Goal: Communication & Community: Share content

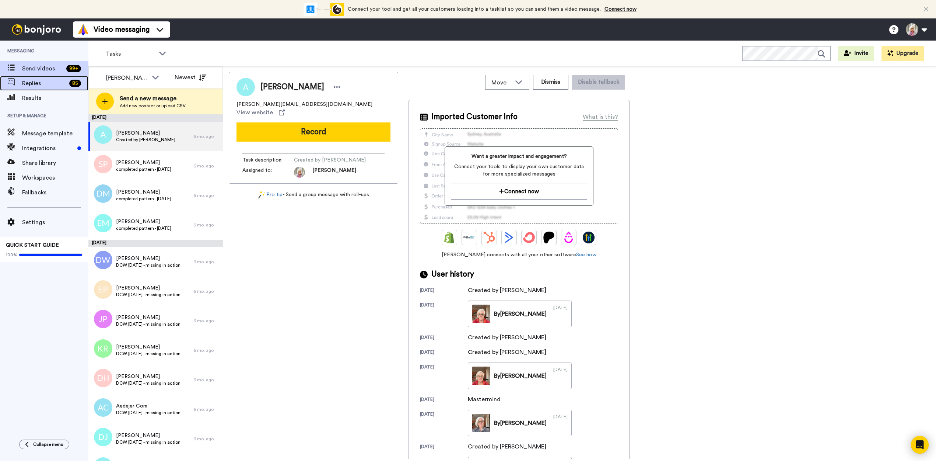
click at [31, 80] on span "Replies" at bounding box center [44, 83] width 44 height 9
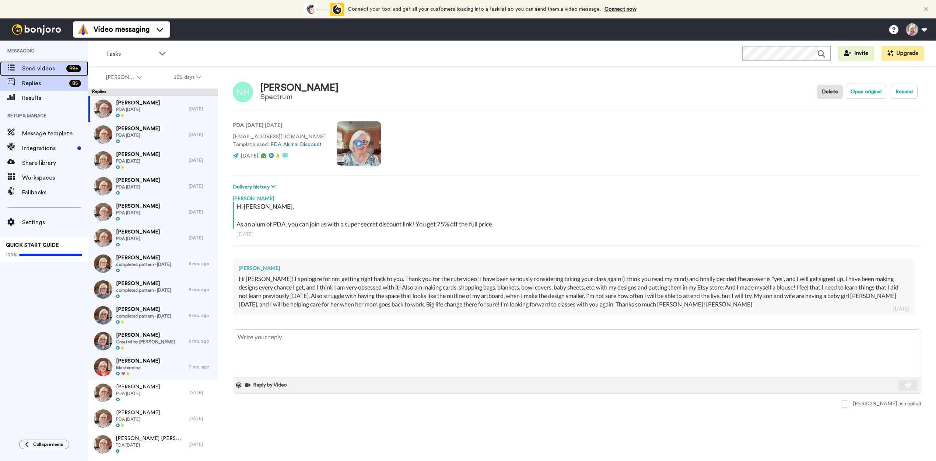
click at [36, 69] on span "Send videos" at bounding box center [42, 68] width 41 height 9
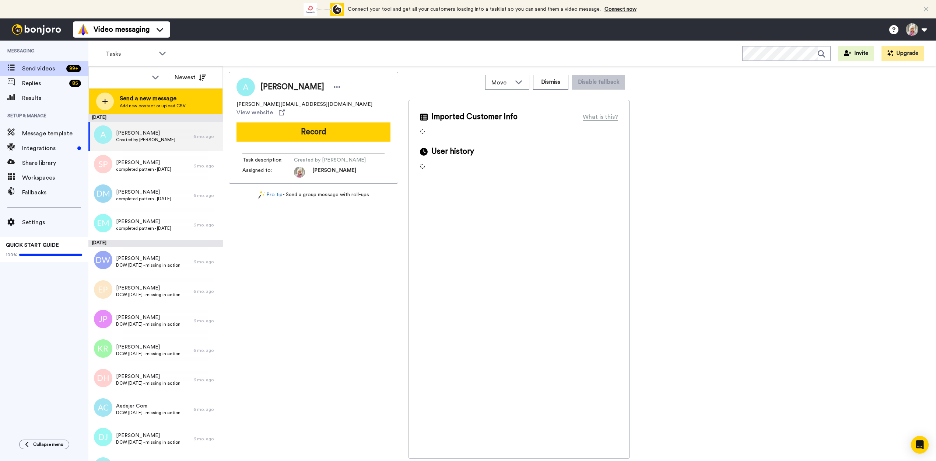
click at [142, 99] on span "Send a new message" at bounding box center [153, 98] width 66 height 9
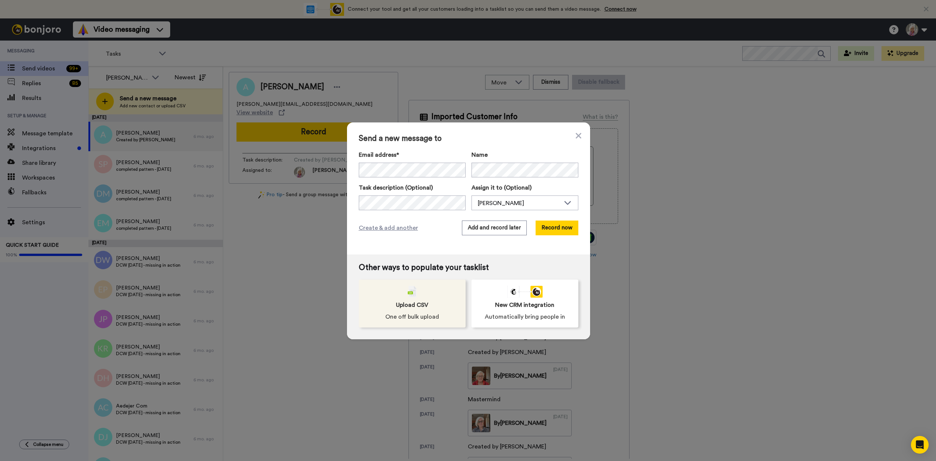
click at [412, 303] on span "Upload CSV" at bounding box center [412, 304] width 32 height 9
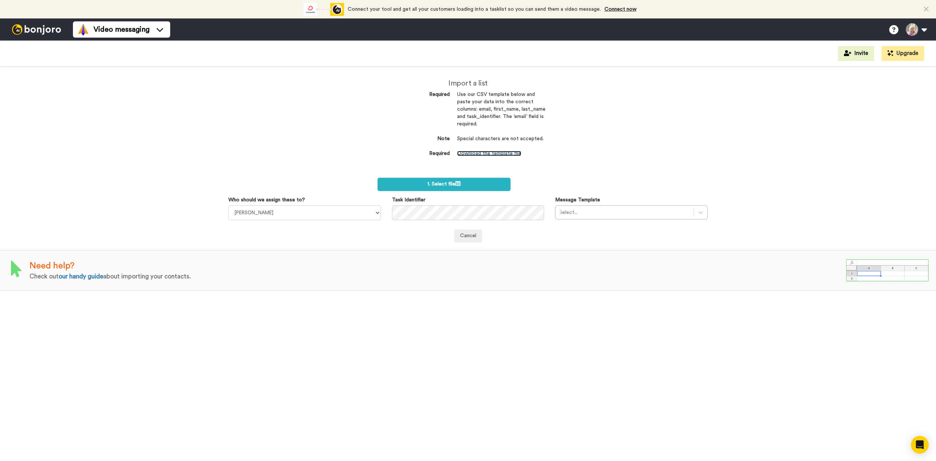
click at [481, 152] on link "Download the template file" at bounding box center [489, 153] width 64 height 5
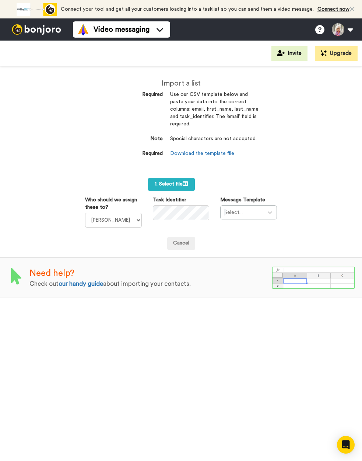
click at [35, 29] on img at bounding box center [36, 29] width 55 height 10
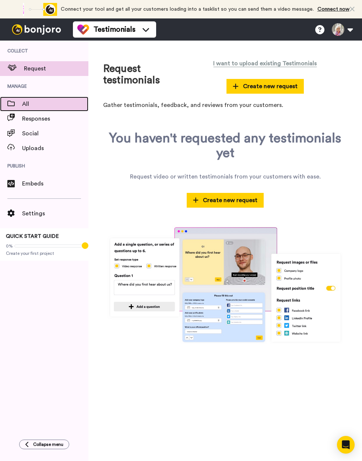
click at [25, 104] on span "All" at bounding box center [55, 103] width 66 height 9
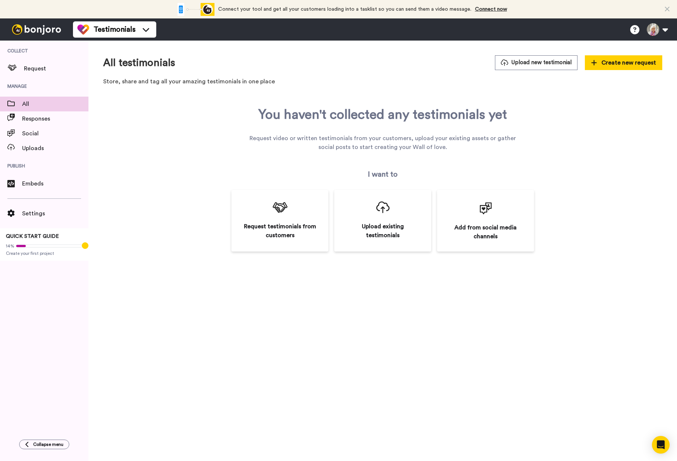
click at [36, 29] on img at bounding box center [36, 29] width 55 height 10
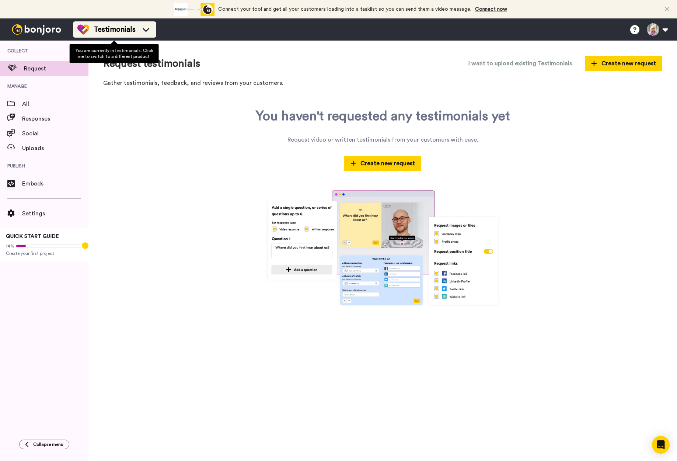
click at [116, 29] on span "Testimonials" at bounding box center [115, 29] width 42 height 10
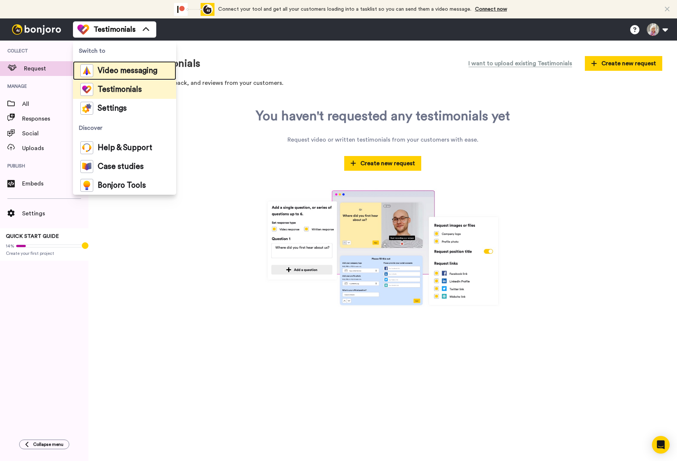
click at [108, 69] on span "Video messaging" at bounding box center [128, 70] width 60 height 7
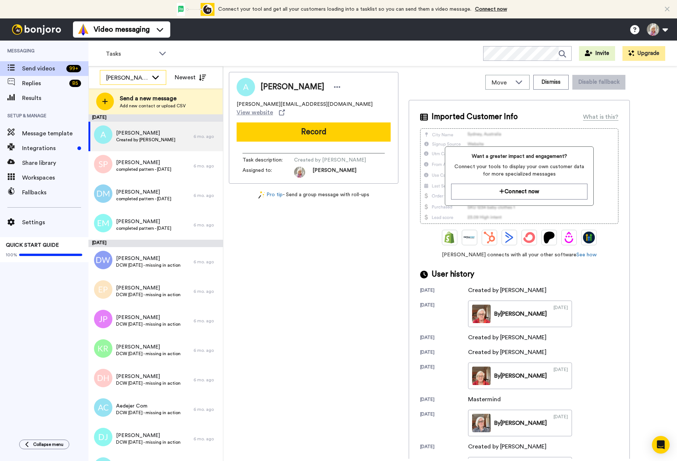
click at [153, 76] on icon at bounding box center [155, 78] width 7 height 4
click at [130, 90] on li "All members" at bounding box center [133, 94] width 66 height 12
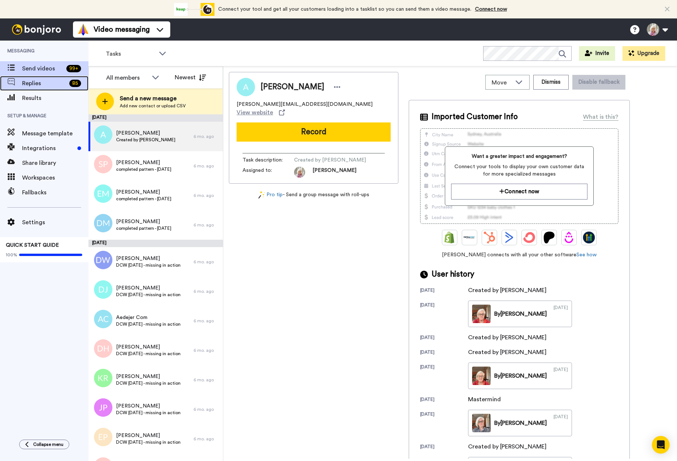
click at [37, 82] on span "Replies" at bounding box center [44, 83] width 44 height 9
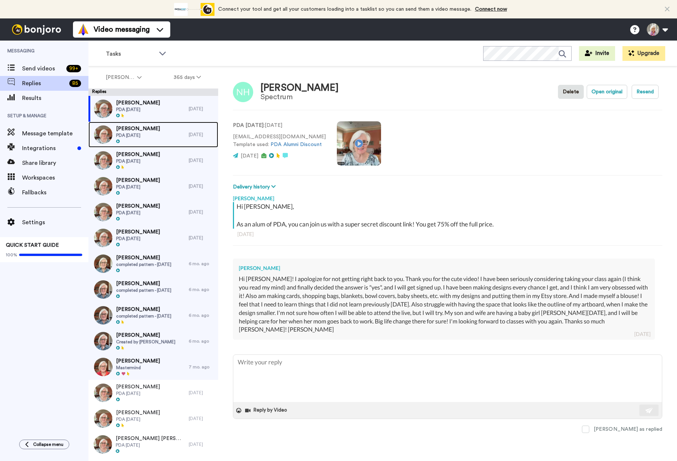
click at [139, 129] on span "[PERSON_NAME]" at bounding box center [138, 128] width 44 height 7
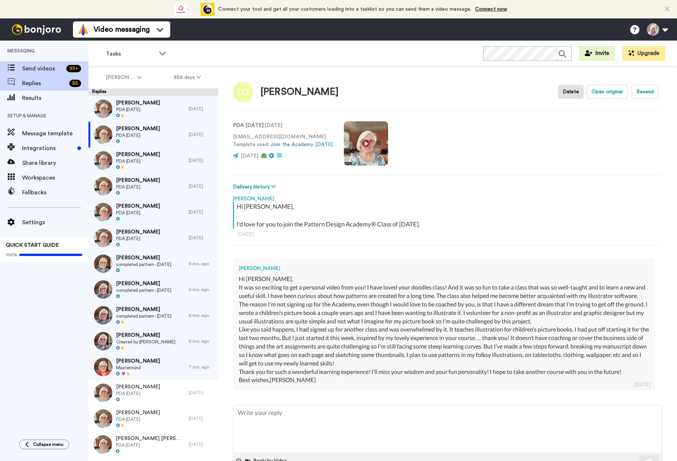
type textarea "x"
click at [38, 68] on span "Send videos" at bounding box center [42, 68] width 41 height 9
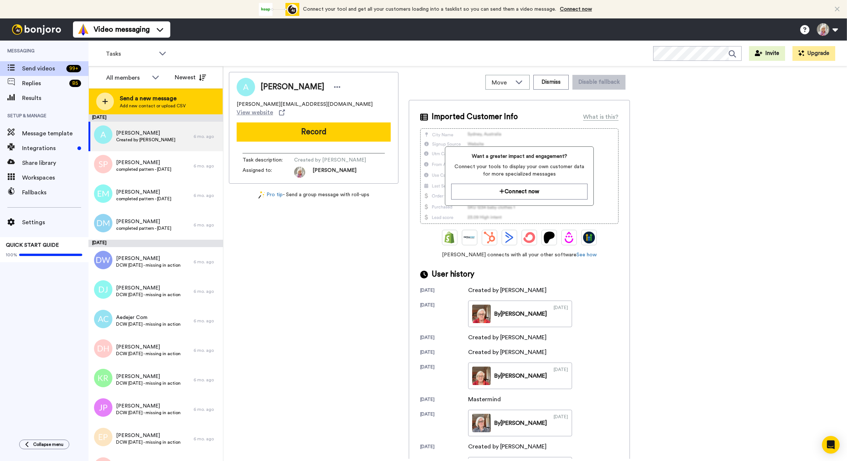
click at [146, 98] on span "Send a new message" at bounding box center [153, 98] width 66 height 9
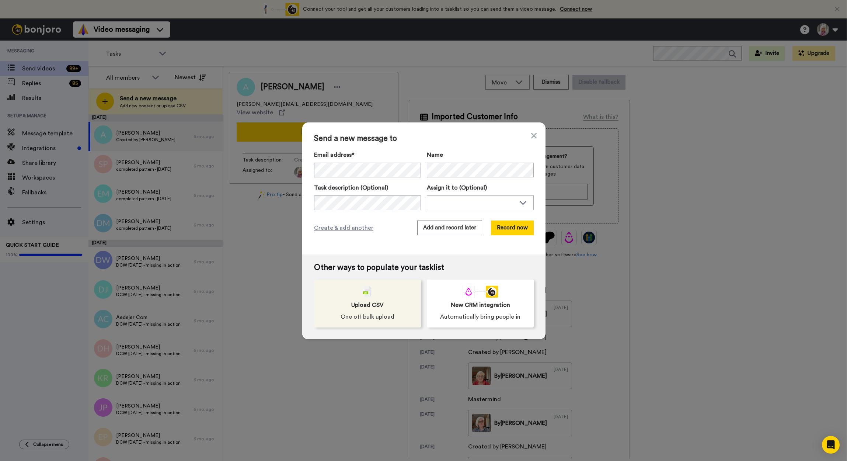
click at [367, 300] on span "Upload CSV" at bounding box center [367, 304] width 32 height 9
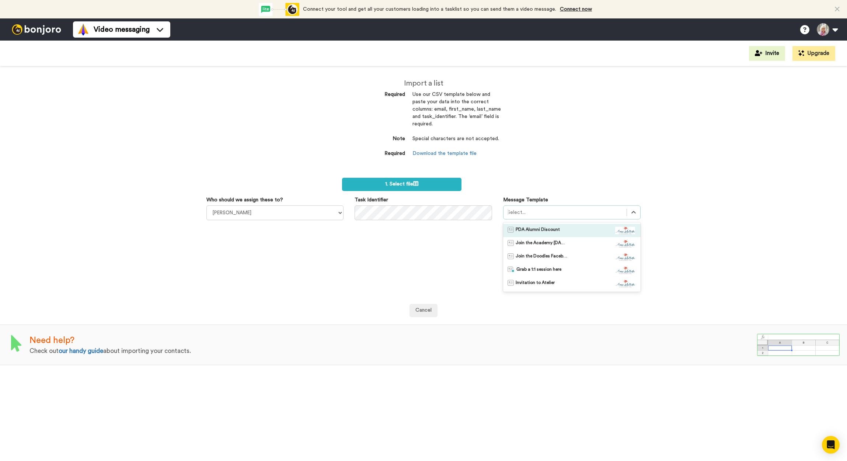
click at [543, 212] on div at bounding box center [565, 212] width 116 height 9
click at [532, 242] on span "Join the Academy [DATE]" at bounding box center [542, 243] width 52 height 7
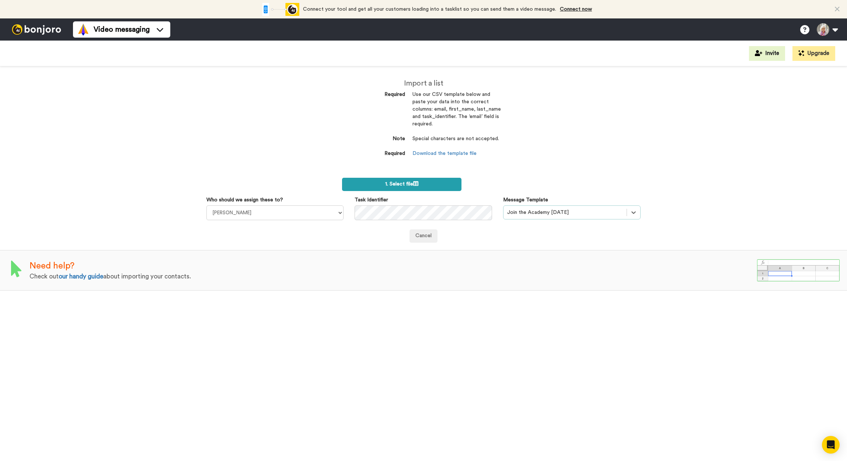
click at [399, 184] on span "1. Select file" at bounding box center [401, 183] width 33 height 5
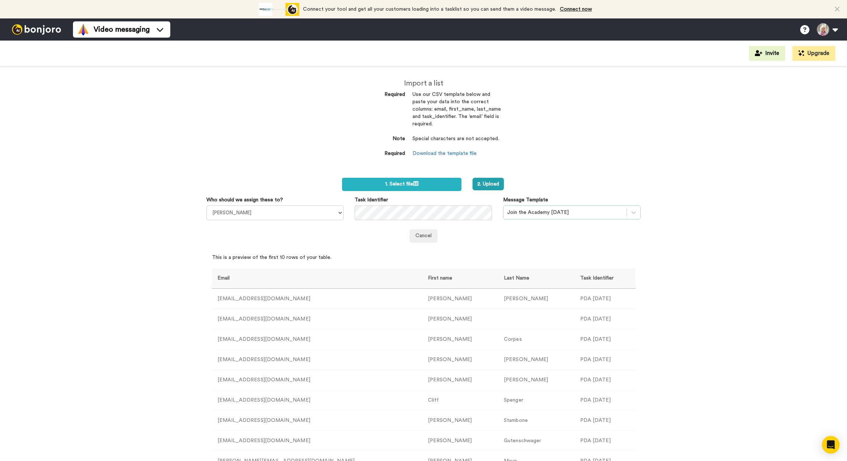
click at [532, 213] on div at bounding box center [565, 212] width 116 height 9
click at [563, 181] on div "2. Upload" at bounding box center [539, 184] width 145 height 13
click at [486, 183] on button "2. Upload" at bounding box center [487, 184] width 31 height 13
